Goal: Task Accomplishment & Management: Complete application form

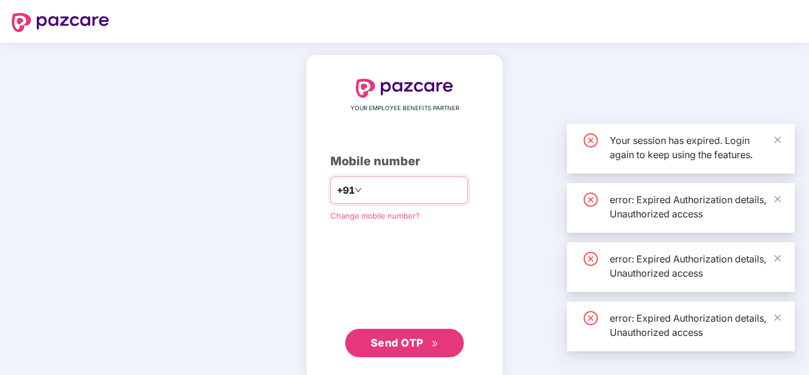
click at [434, 183] on input "number" at bounding box center [412, 190] width 97 height 19
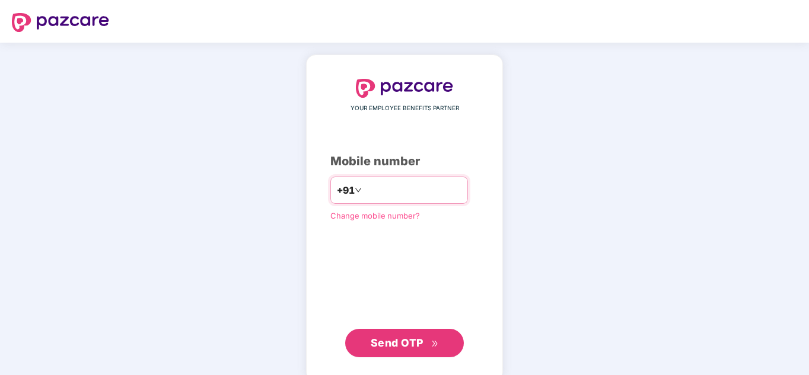
click at [439, 192] on input "number" at bounding box center [412, 190] width 97 height 19
type input "**********"
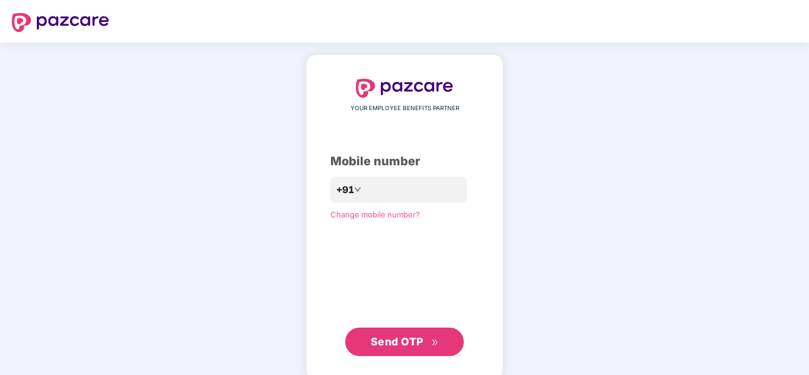
click at [413, 338] on span "Send OTP" at bounding box center [397, 342] width 53 height 12
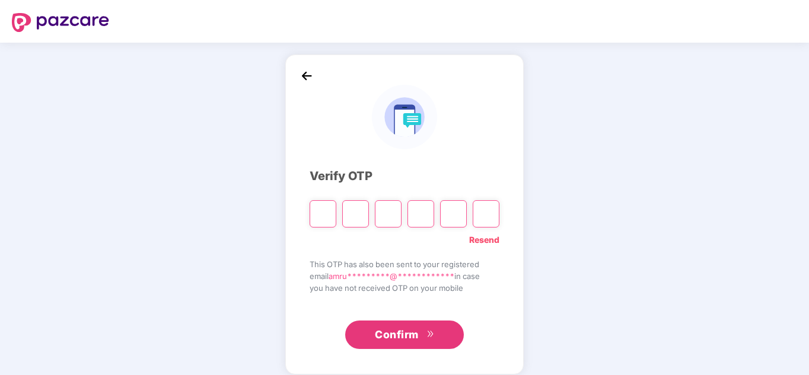
type input "*"
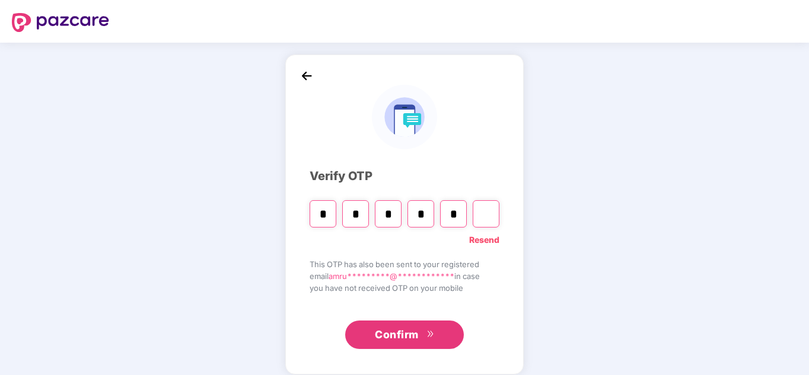
type input "*"
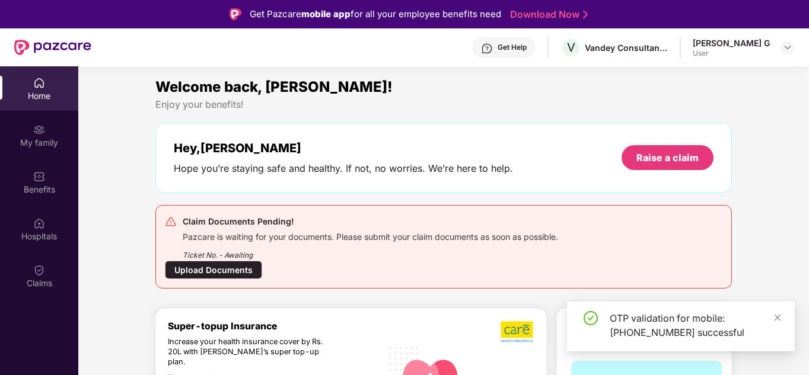
click at [196, 275] on div "Upload Documents" at bounding box center [213, 270] width 97 height 18
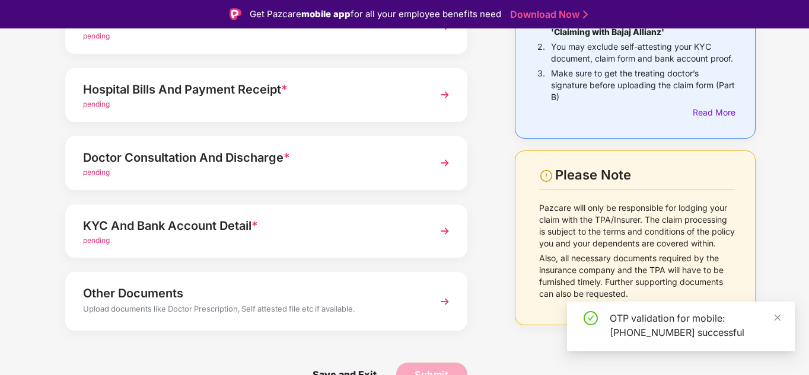
scroll to position [149, 0]
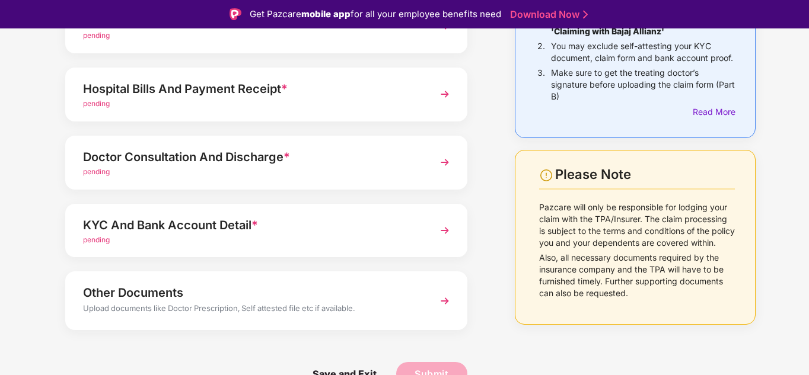
click at [246, 230] on div "KYC And Bank Account Detail *" at bounding box center [251, 225] width 336 height 19
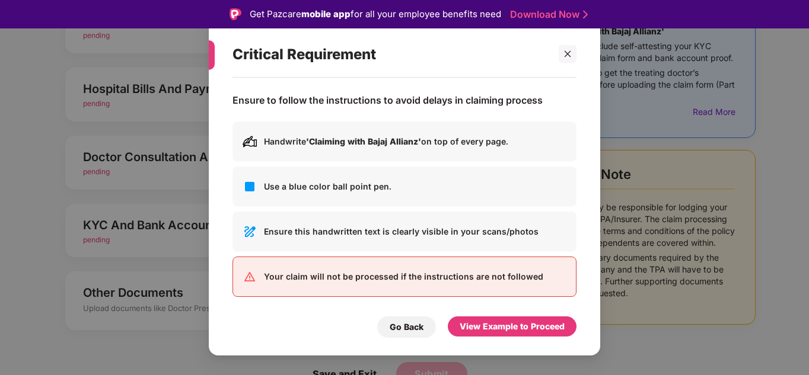
scroll to position [4, 0]
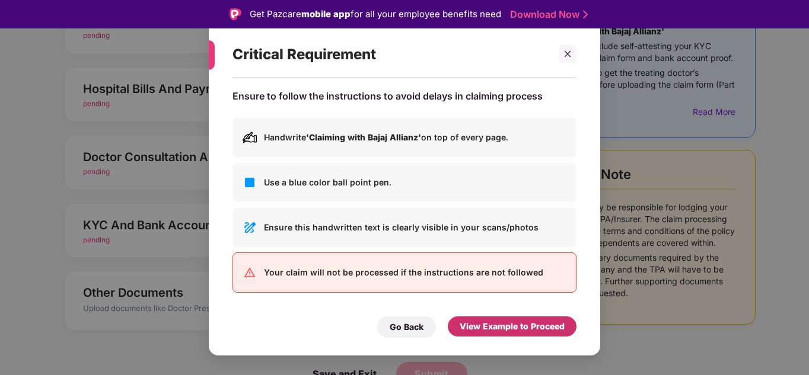
click at [520, 331] on div "View Example to Proceed" at bounding box center [512, 326] width 105 height 13
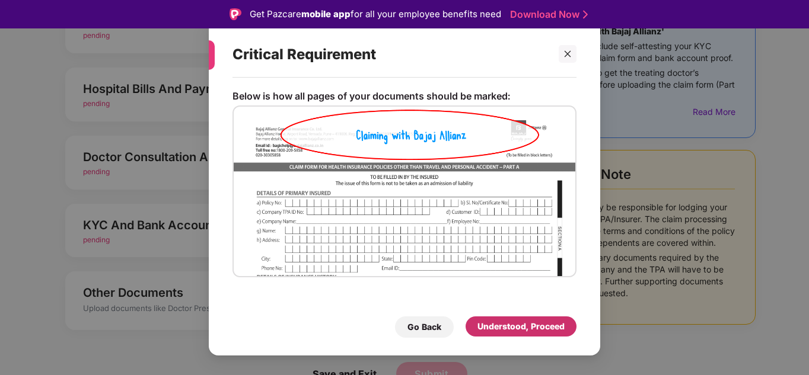
click at [530, 319] on div "Understood, Proceed" at bounding box center [521, 327] width 111 height 20
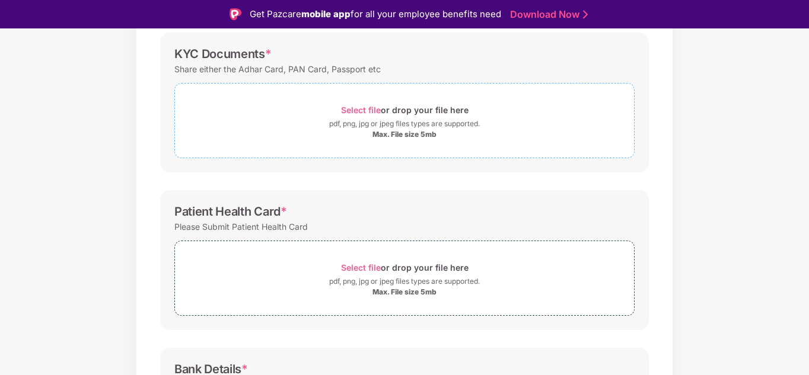
scroll to position [119, 0]
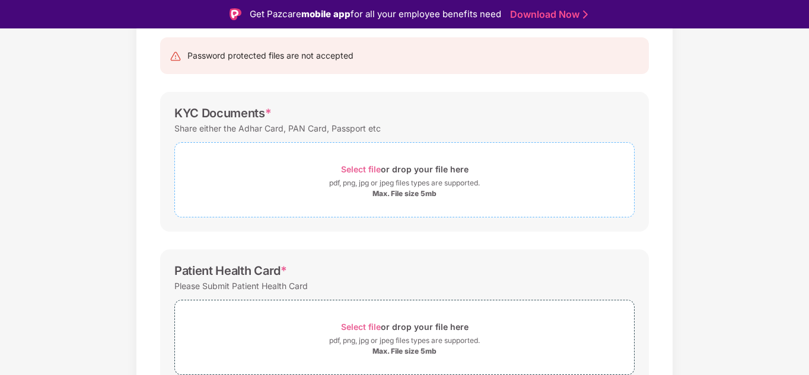
click at [402, 178] on div "pdf, png, jpg or jpeg files types are supported." at bounding box center [404, 183] width 151 height 12
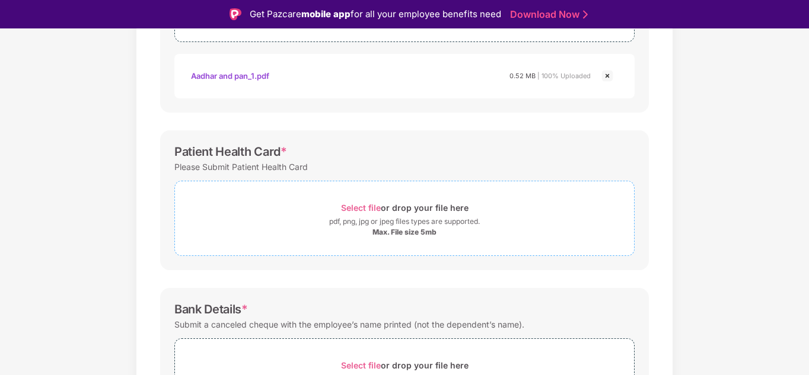
scroll to position [297, 0]
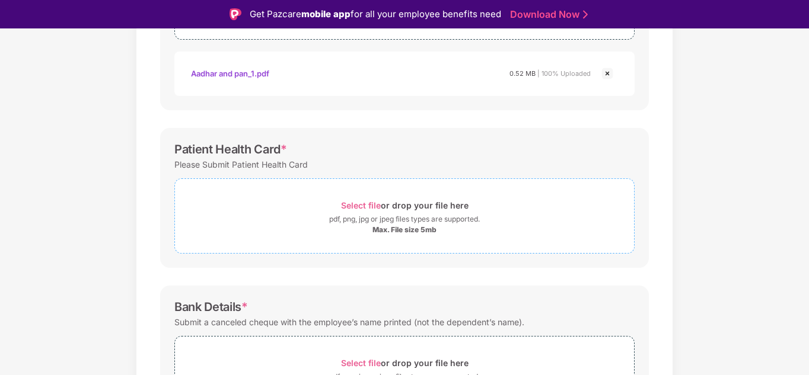
click at [369, 203] on span "Select file" at bounding box center [361, 205] width 40 height 10
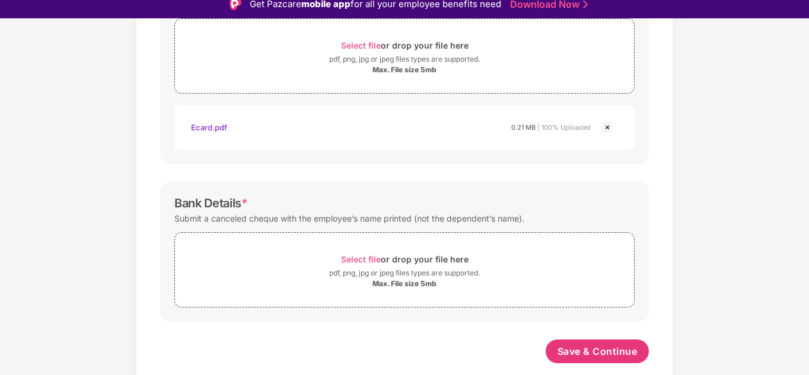
scroll to position [28, 0]
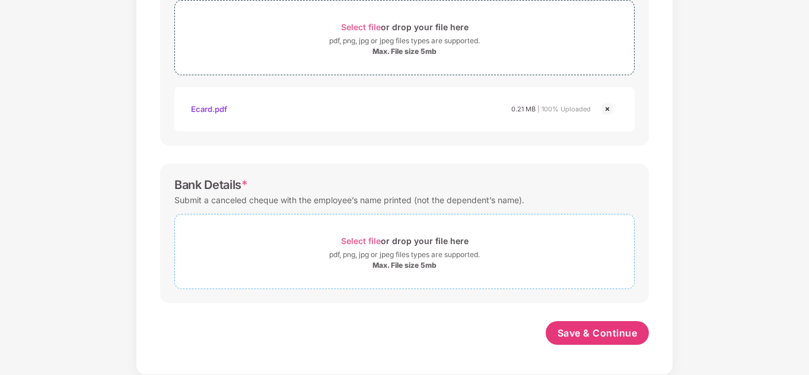
click at [363, 240] on span "Select file" at bounding box center [361, 241] width 40 height 10
click at [363, 241] on span "Select file" at bounding box center [361, 241] width 40 height 10
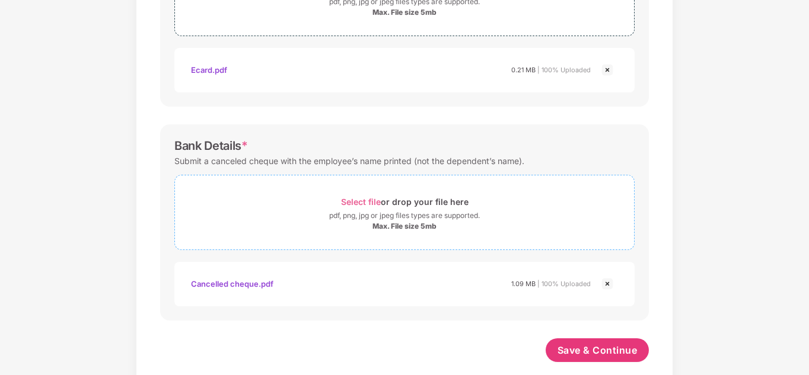
scroll to position [503, 0]
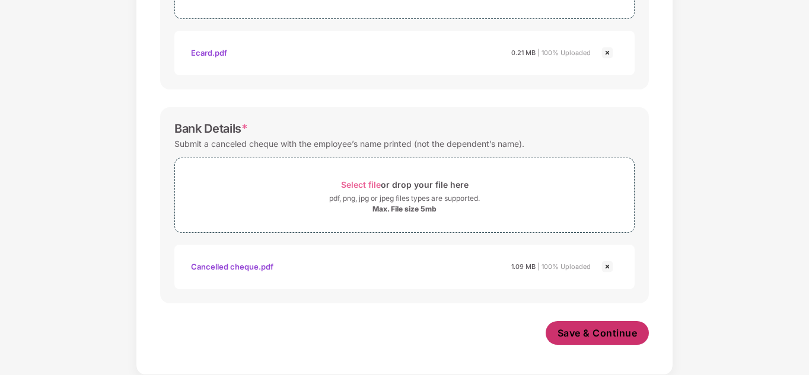
click at [588, 335] on span "Save & Continue" at bounding box center [598, 333] width 80 height 13
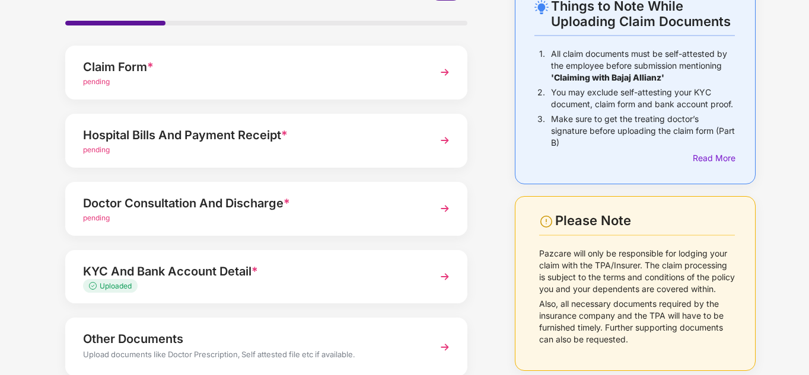
scroll to position [149, 0]
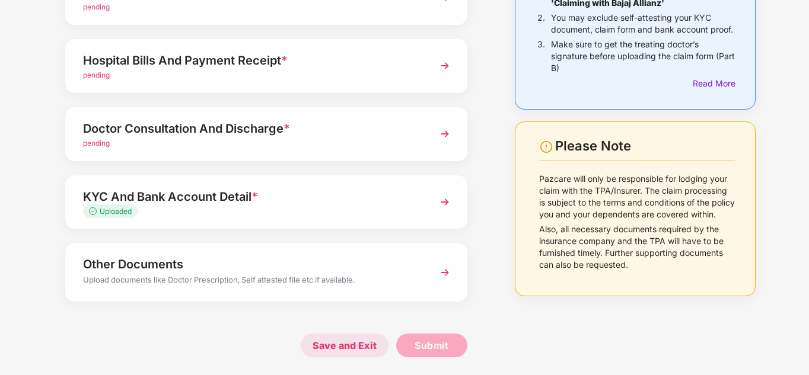
click at [358, 348] on span "Save and Exit" at bounding box center [345, 346] width 88 height 24
